Goal: Task Accomplishment & Management: Use online tool/utility

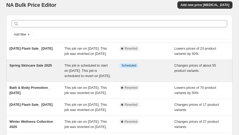
scroll to position [6, 0]
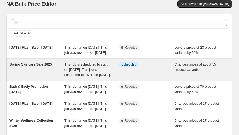
click at [36, 72] on div "Spring Skincare Sale 2025" at bounding box center [36, 70] width 55 height 16
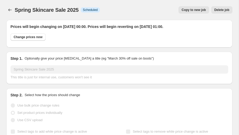
select select "tag"
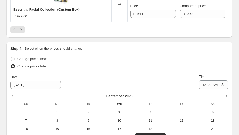
scroll to position [1010, 0]
click at [20, 28] on icon "Next" at bounding box center [21, 29] width 5 height 5
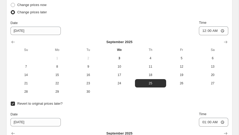
scroll to position [1065, 0]
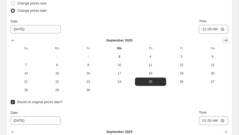
click at [226, 38] on icon "Show next month, October 2025" at bounding box center [225, 40] width 5 height 5
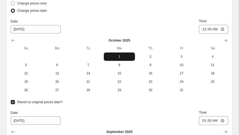
click at [121, 55] on span "1" at bounding box center [119, 57] width 27 height 4
type input "10/1/2025"
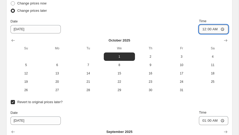
click at [209, 26] on input "00:00" at bounding box center [213, 29] width 29 height 9
type input "12:00"
click at [193, 25] on div "Date 10/1/2025 Time 12:00" at bounding box center [119, 26] width 218 height 15
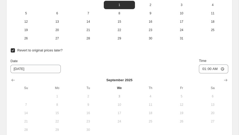
scroll to position [1119, 0]
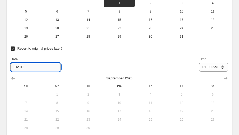
click at [37, 67] on input "9/30/2025" at bounding box center [35, 67] width 50 height 8
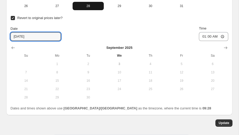
scroll to position [1150, 0]
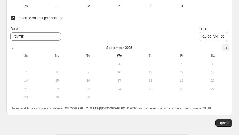
click at [227, 46] on icon "Show next month, October 2025" at bounding box center [225, 47] width 5 height 5
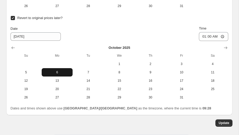
click at [62, 72] on span "6" at bounding box center [57, 72] width 27 height 4
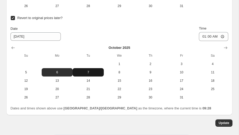
click at [91, 73] on button "7" at bounding box center [88, 72] width 31 height 8
type input "10/7/2025"
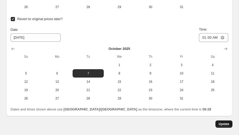
scroll to position [1153, 0]
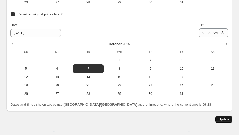
click at [225, 119] on span "Update" at bounding box center [223, 120] width 11 height 4
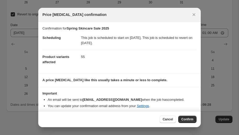
scroll to position [2, 0]
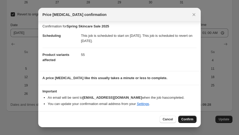
click at [182, 118] on span "Confirm" at bounding box center [187, 120] width 12 height 4
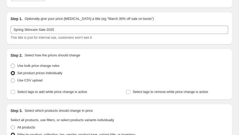
scroll to position [0, 0]
